Goal: Check status

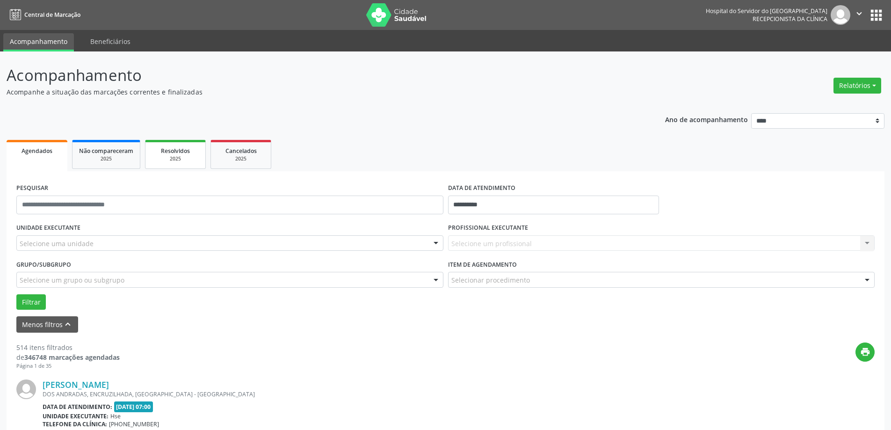
click at [178, 155] on div "2025" at bounding box center [175, 158] width 47 height 7
select select "*"
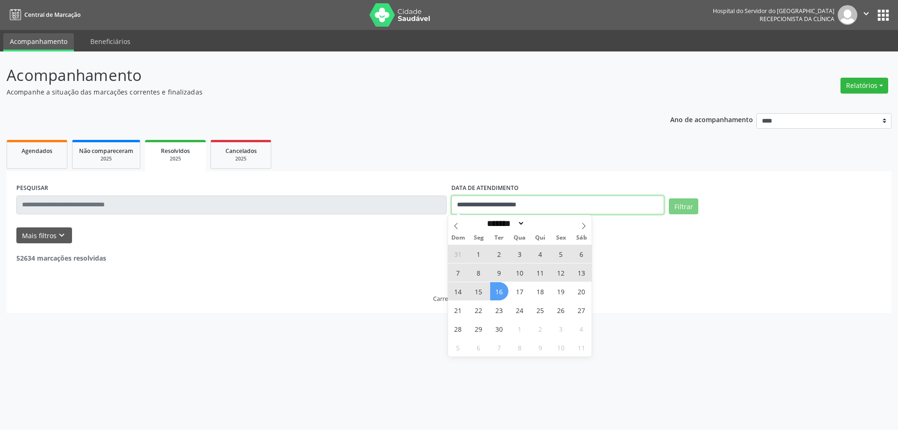
drag, startPoint x: 555, startPoint y: 205, endPoint x: 465, endPoint y: 210, distance: 90.9
click at [465, 210] on input "**********" at bounding box center [558, 205] width 213 height 19
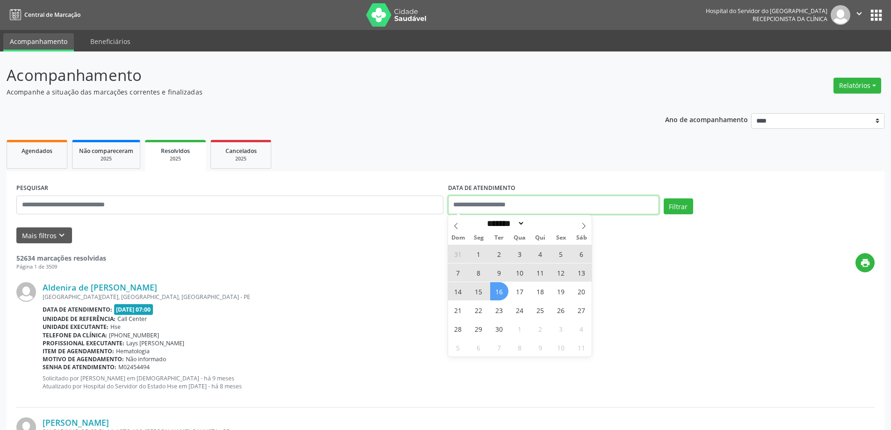
select select "*"
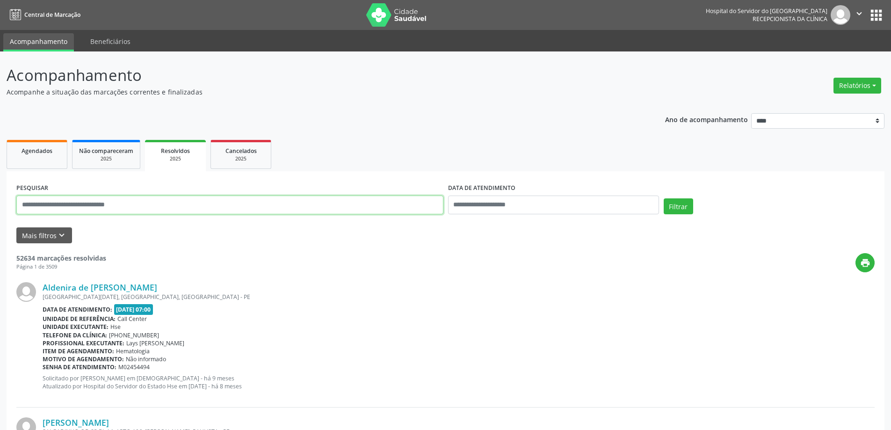
click at [79, 206] on input "text" at bounding box center [229, 205] width 427 height 19
click at [668, 205] on button "Filtrar" at bounding box center [678, 206] width 29 height 16
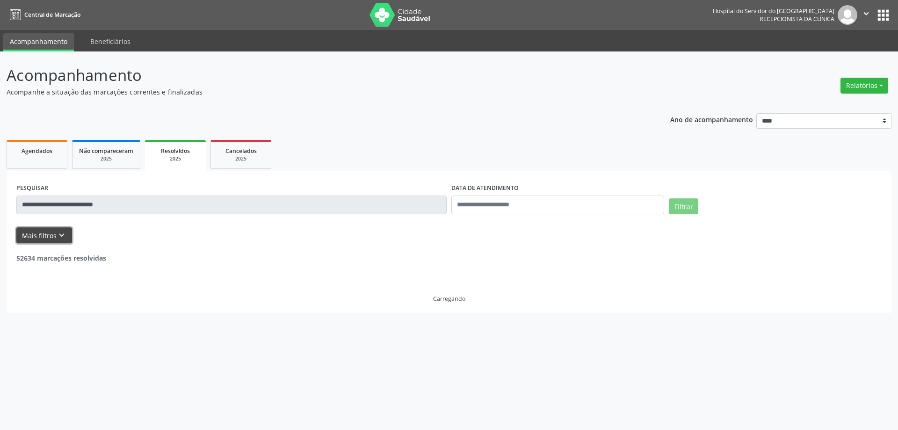
click at [37, 231] on button "Mais filtros keyboard_arrow_down" at bounding box center [44, 235] width 56 height 16
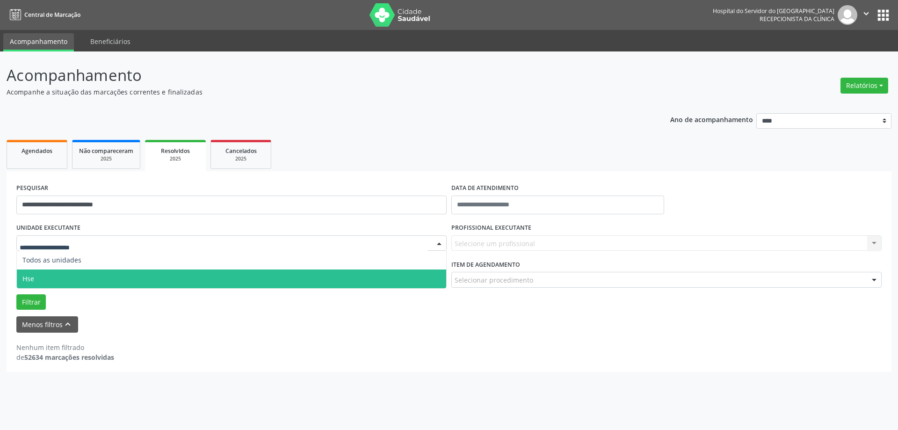
click at [71, 273] on span "Hse" at bounding box center [232, 279] width 430 height 19
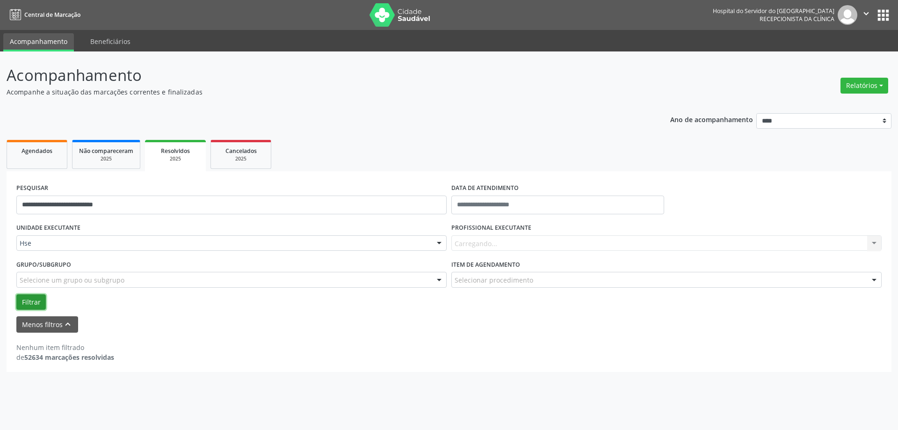
click at [34, 301] on button "Filtrar" at bounding box center [30, 302] width 29 height 16
drag, startPoint x: 47, startPoint y: 302, endPoint x: 31, endPoint y: 298, distance: 16.3
click at [46, 302] on div "Filtrar" at bounding box center [449, 302] width 870 height 16
click at [31, 298] on button "Filtrar" at bounding box center [30, 302] width 29 height 16
drag, startPoint x: 113, startPoint y: 208, endPoint x: 85, endPoint y: 208, distance: 28.1
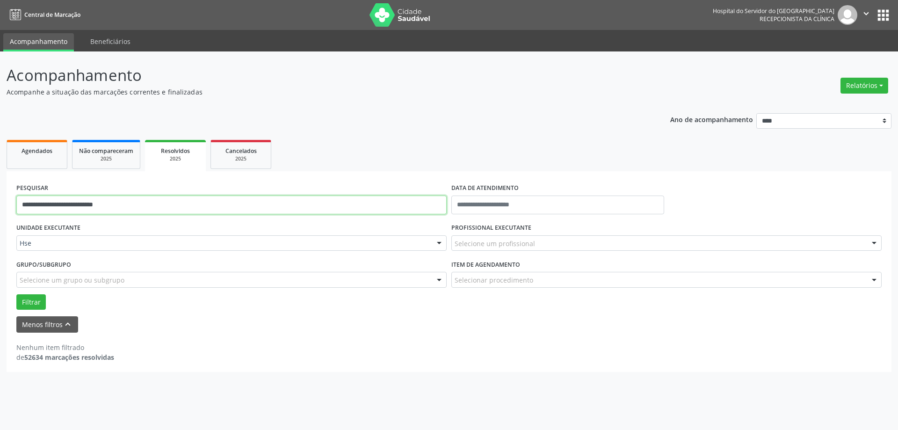
click at [85, 208] on input "**********" at bounding box center [231, 205] width 430 height 19
type input "**********"
click at [110, 155] on div "2025" at bounding box center [106, 158] width 54 height 7
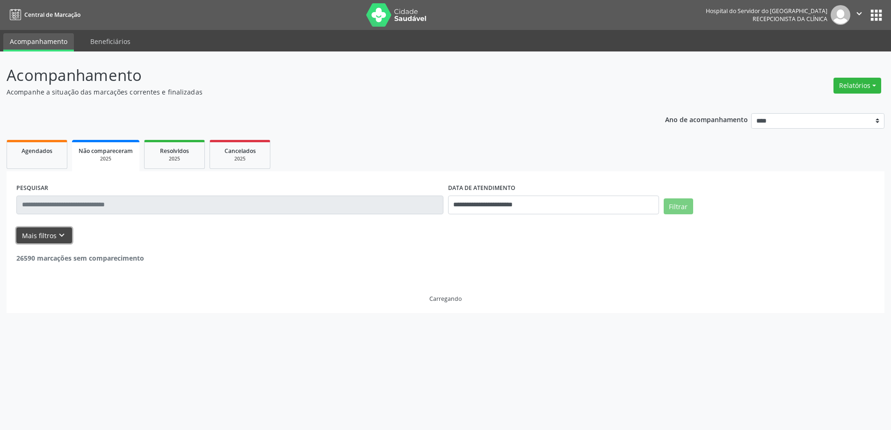
click at [53, 233] on button "Mais filtros keyboard_arrow_down" at bounding box center [44, 235] width 56 height 16
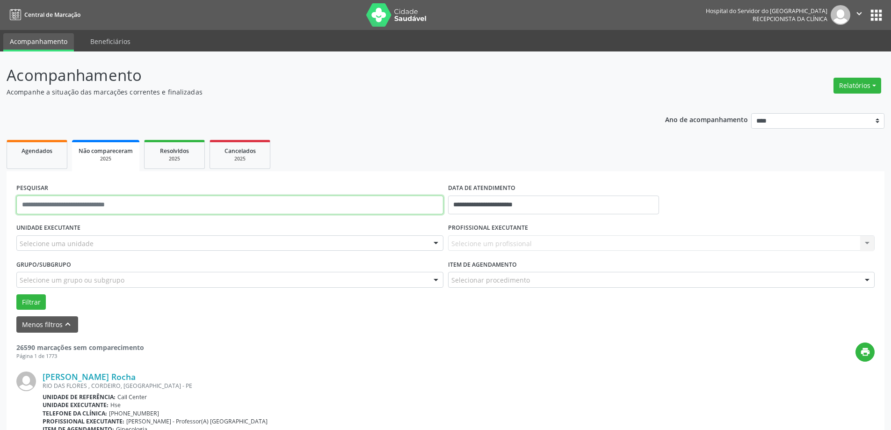
click at [140, 207] on input "text" at bounding box center [229, 205] width 427 height 19
type input "*"
type input "**********"
